Goal: Task Accomplishment & Management: Manage account settings

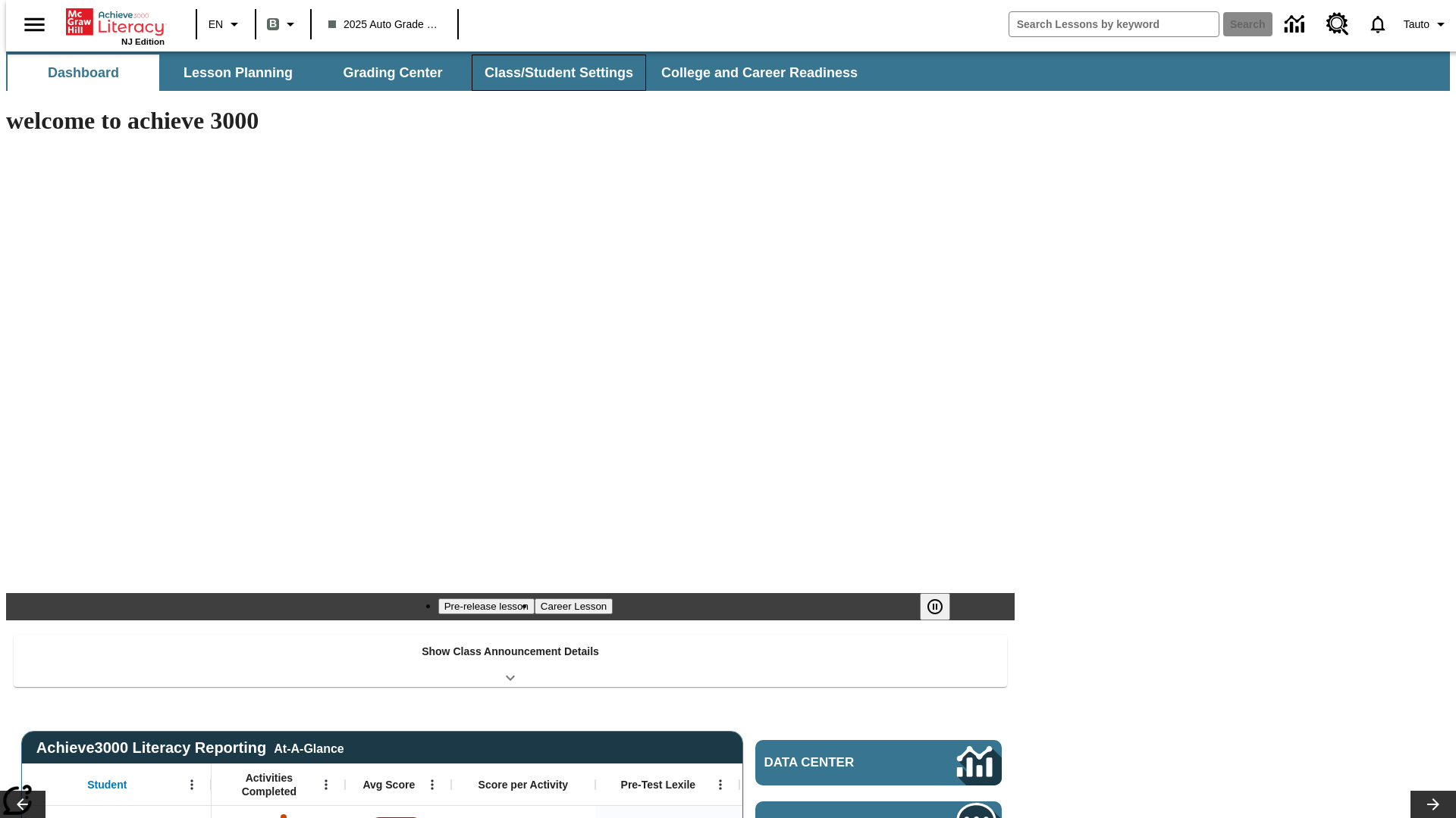
click at [550, 72] on button "Class/Student Settings" at bounding box center [558, 72] width 174 height 37
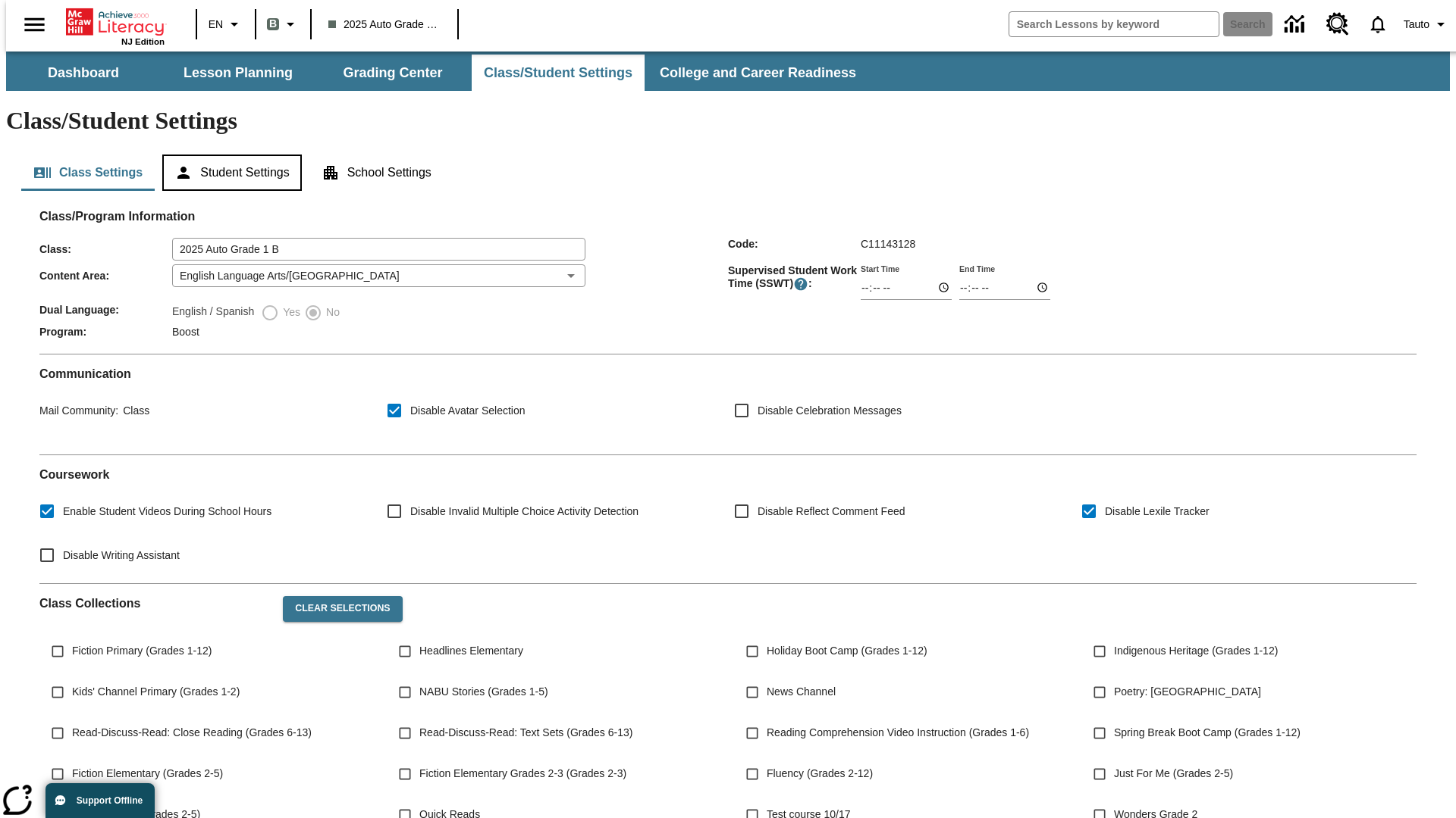
click at [228, 155] on button "Student Settings" at bounding box center [232, 173] width 138 height 37
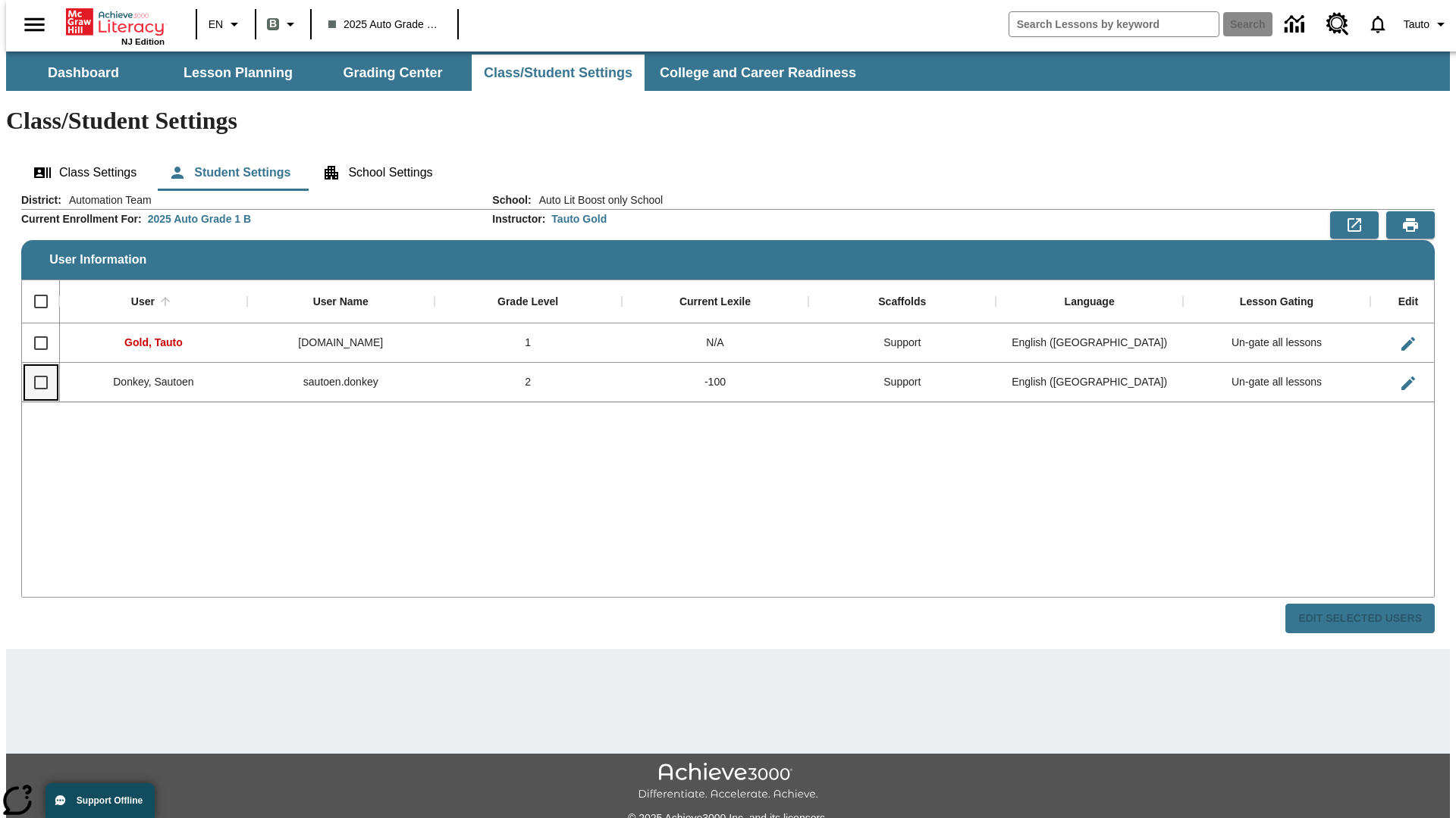
click at [34, 367] on input "Select row" at bounding box center [41, 382] width 32 height 32
checkbox input "true"
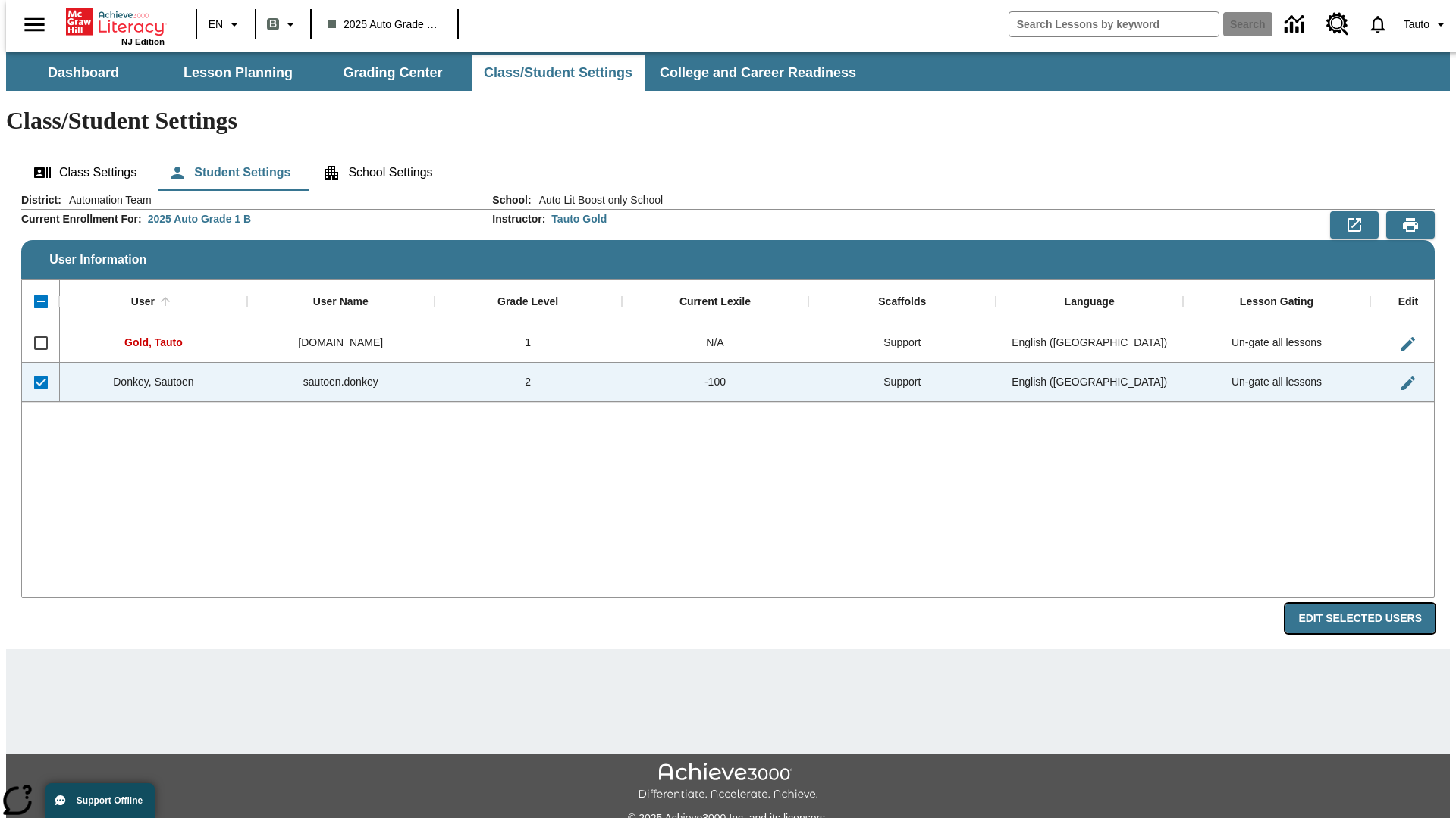
click at [1372, 604] on button "Edit Selected Users" at bounding box center [1359, 618] width 149 height 29
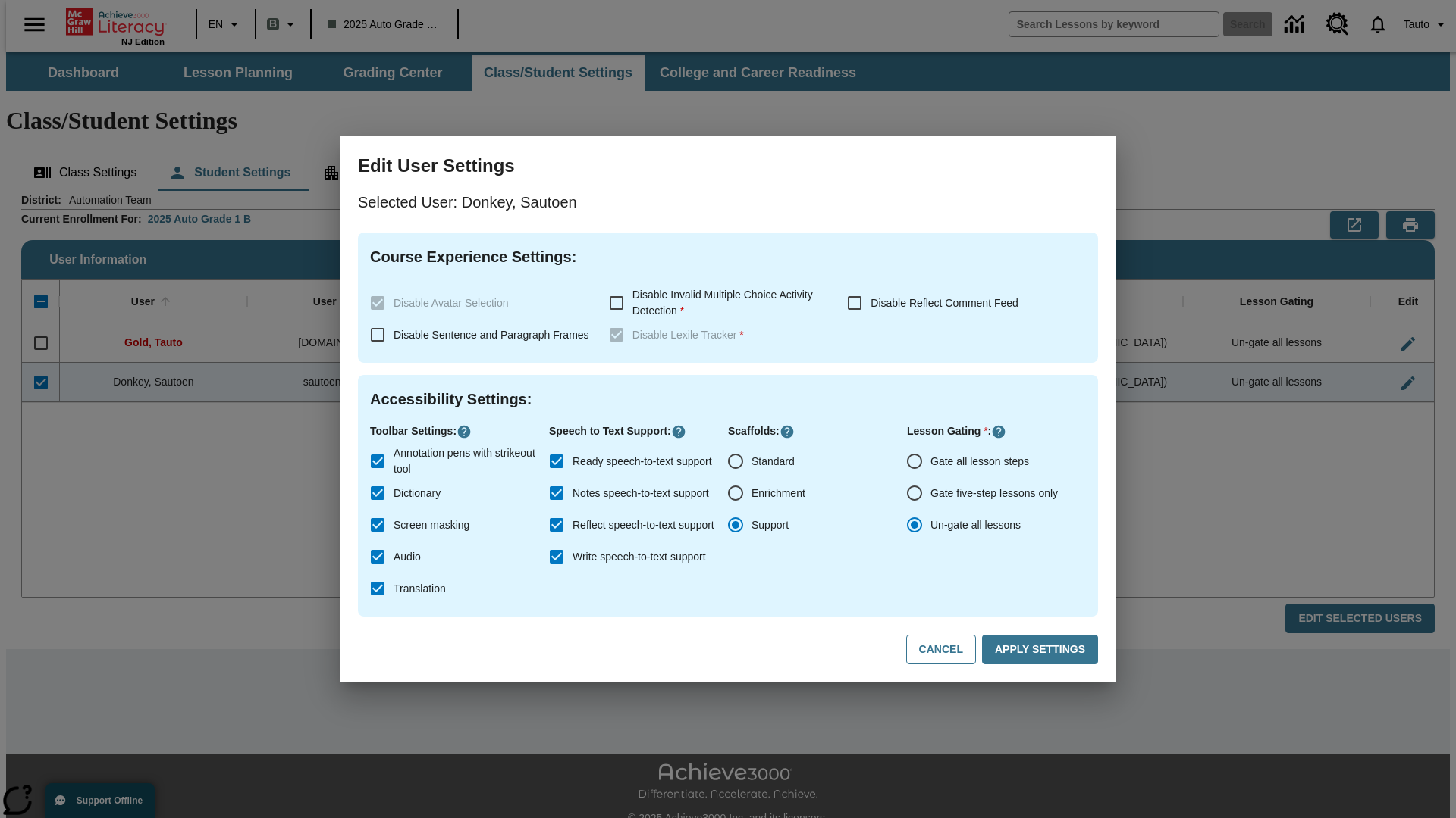
click at [914, 461] on input "Gate all lesson steps" at bounding box center [914, 461] width 32 height 32
radio input "true"
click at [1043, 650] on button "Apply Settings" at bounding box center [1039, 649] width 116 height 29
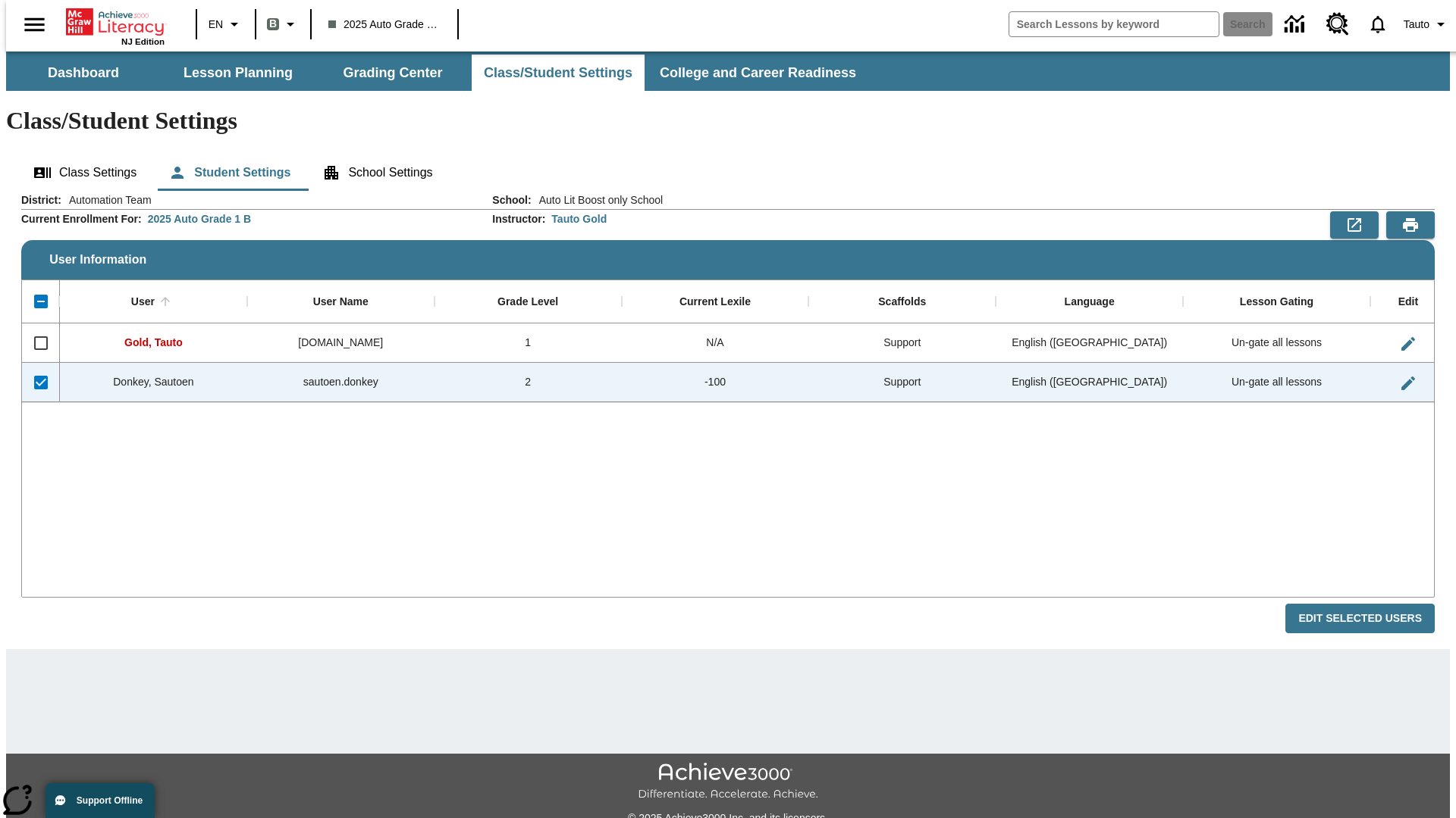
checkbox input "false"
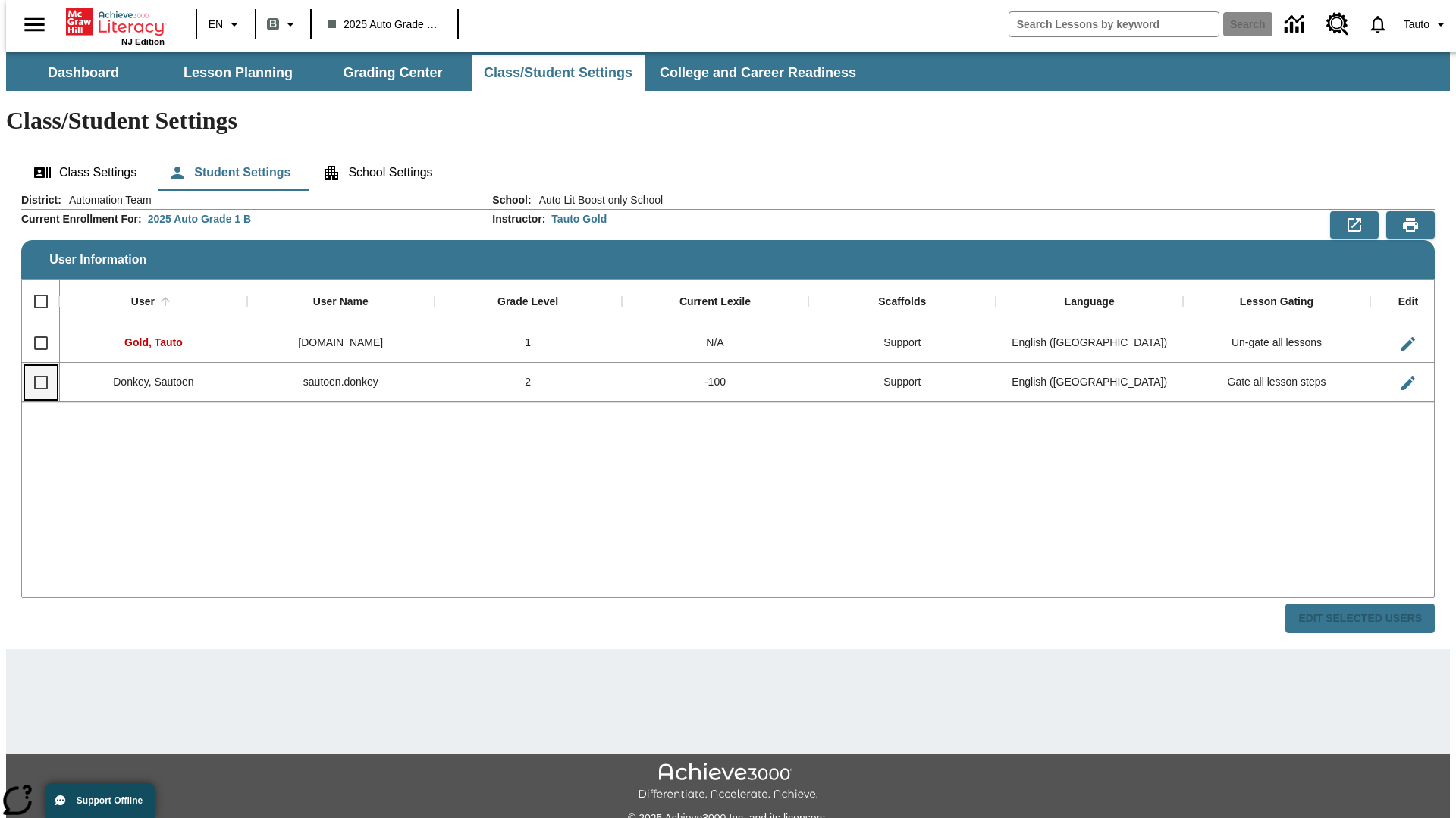
click at [34, 367] on input "Select row" at bounding box center [41, 382] width 32 height 32
checkbox input "true"
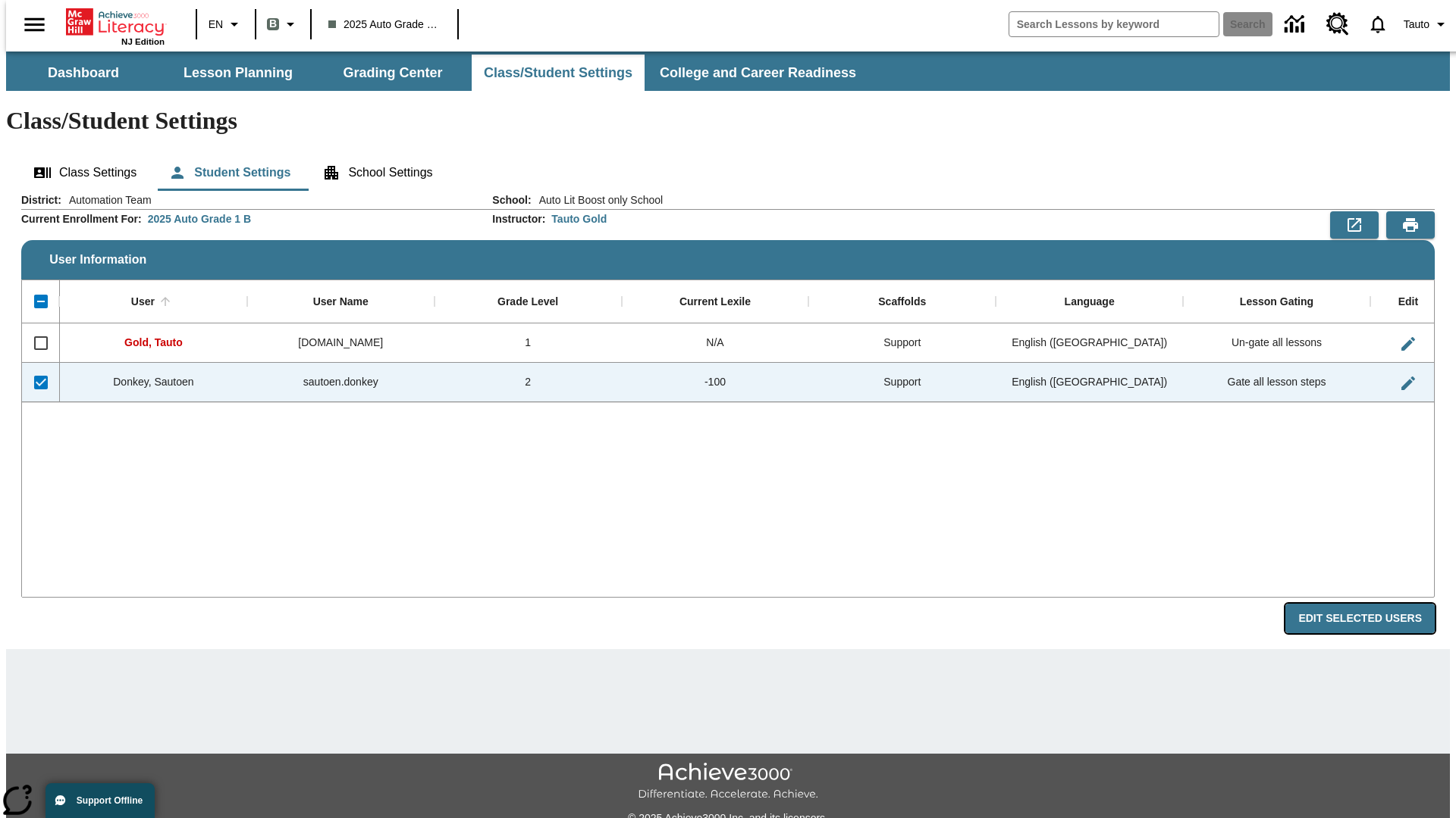
click at [1372, 604] on button "Edit Selected Users" at bounding box center [1359, 618] width 149 height 29
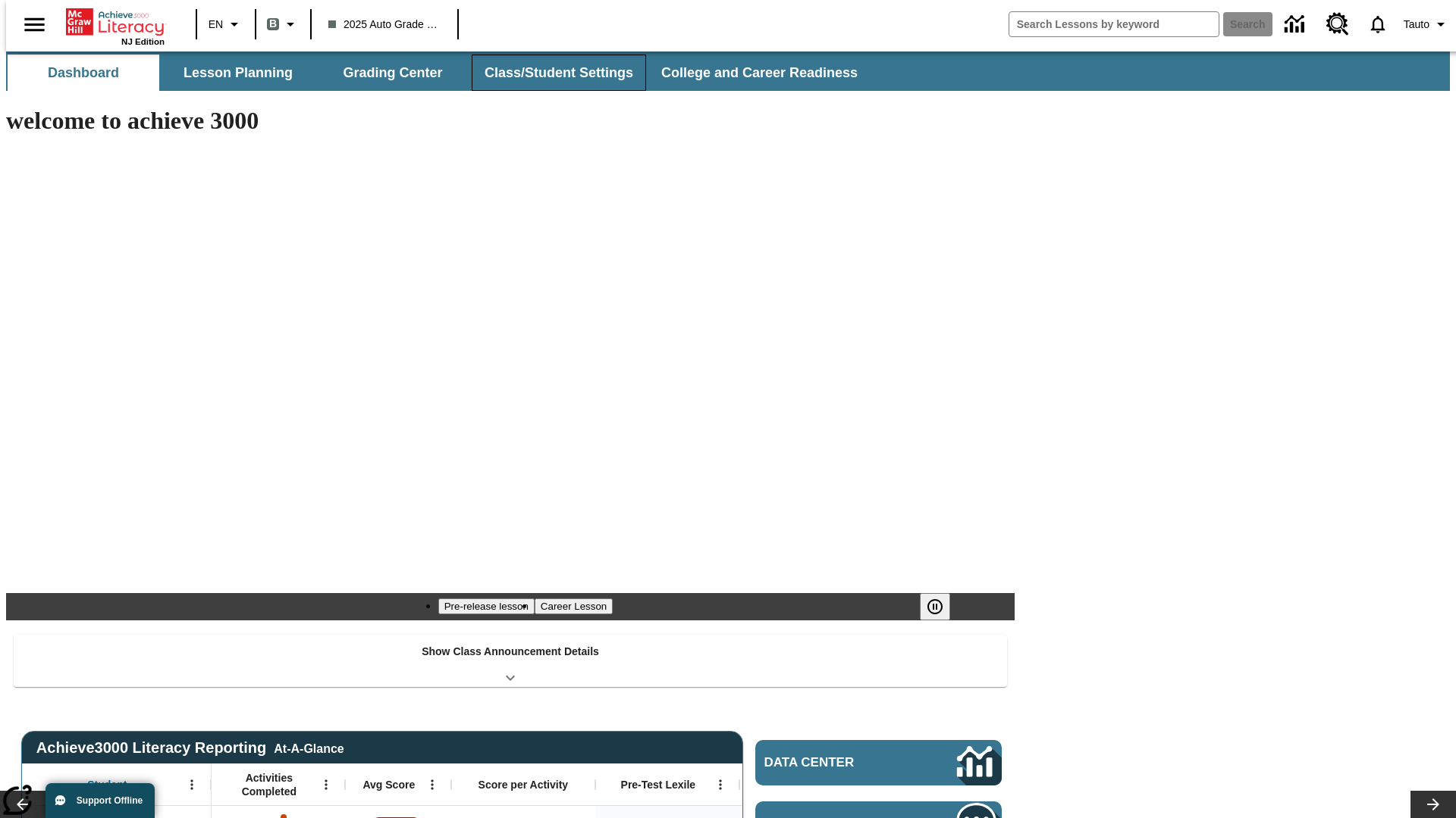
click at [550, 72] on button "Class/Student Settings" at bounding box center [558, 72] width 174 height 37
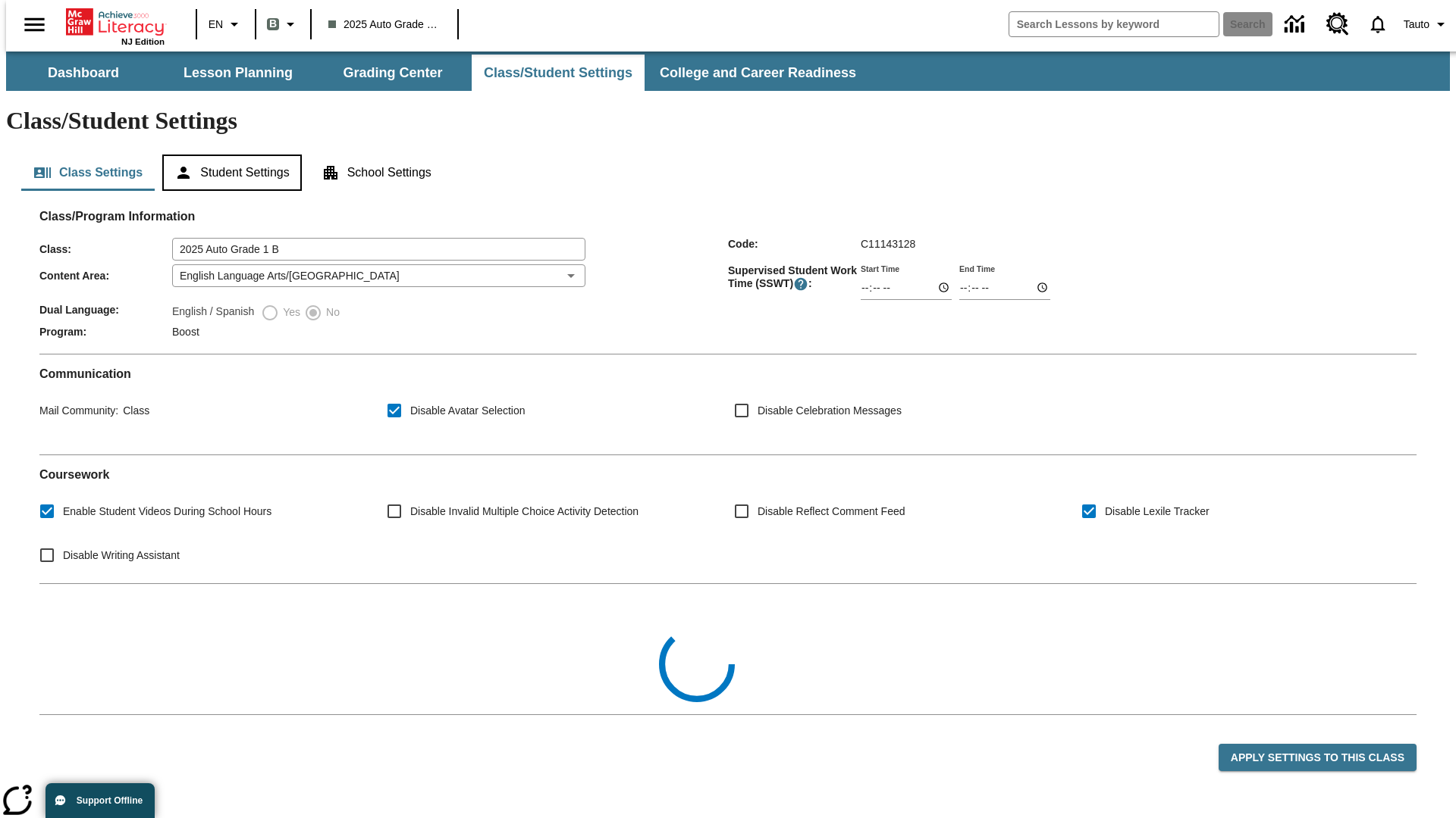
click at [228, 155] on button "Student Settings" at bounding box center [232, 173] width 138 height 37
